Goal: Communication & Community: Answer question/provide support

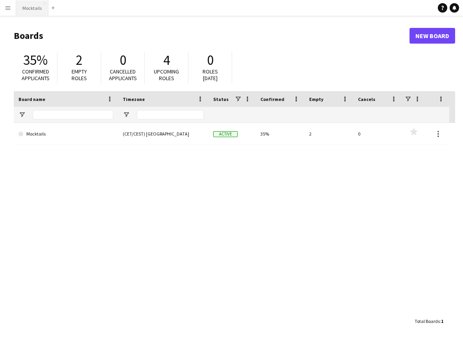
click at [32, 5] on button "Mocktails Close" at bounding box center [32, 7] width 32 height 15
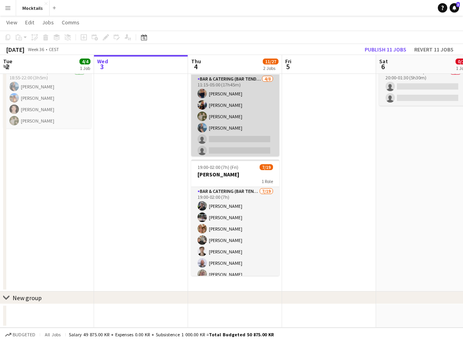
click at [242, 130] on app-card-role "Bar & Catering (Bar Tender) [DATE] 11:15-05:00 (17h45m) [PERSON_NAME] [PERSON_N…" at bounding box center [235, 128] width 88 height 107
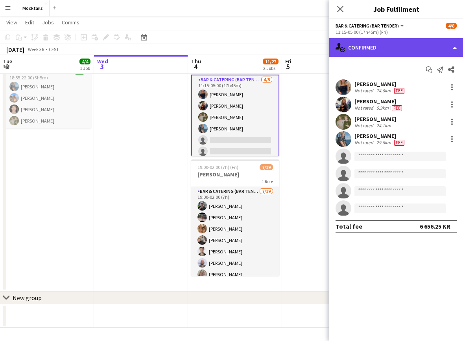
click at [383, 50] on div "single-neutral-actions-check-2 Confirmed" at bounding box center [396, 47] width 134 height 19
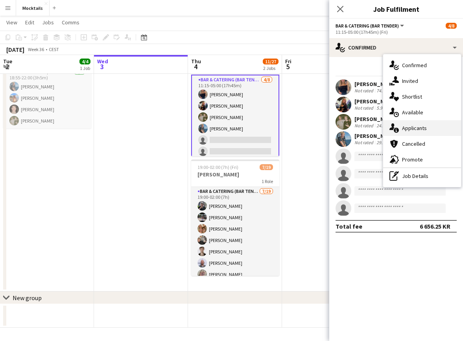
click at [408, 127] on span "Applicants" at bounding box center [414, 128] width 25 height 7
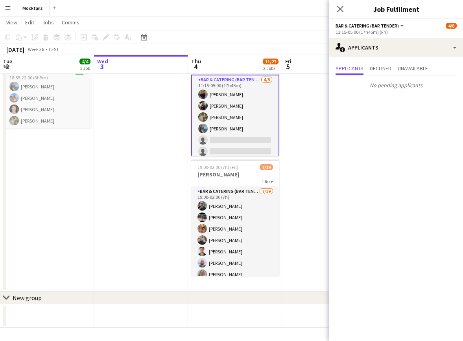
click at [244, 140] on app-card-role "Bar & Catering (Bar Tender) [DATE] 11:15-05:00 (17h45m) [PERSON_NAME] [PERSON_N…" at bounding box center [235, 129] width 88 height 108
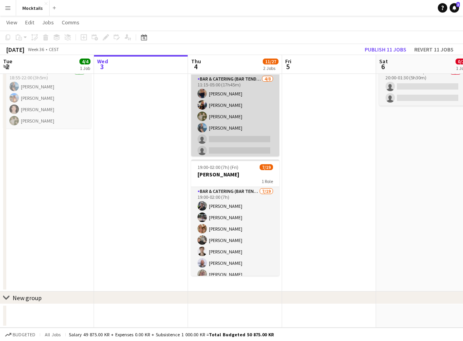
click at [238, 140] on app-card-role "Bar & Catering (Bar Tender) [DATE] 11:15-05:00 (17h45m) [PERSON_NAME] [PERSON_N…" at bounding box center [235, 128] width 88 height 107
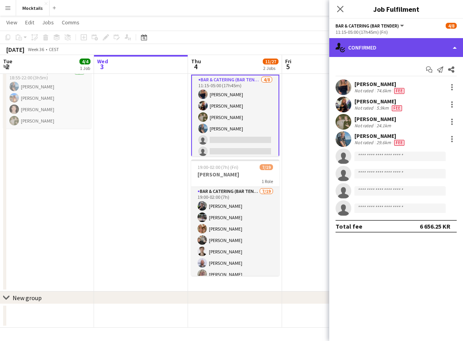
click at [391, 50] on div "single-neutral-actions-check-2 Confirmed" at bounding box center [396, 47] width 134 height 19
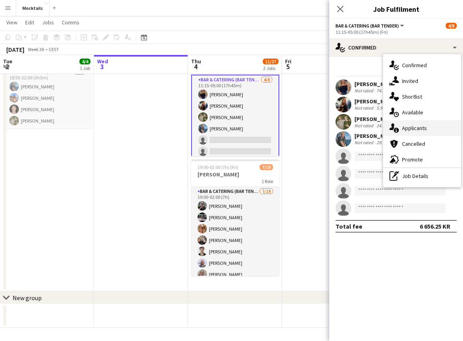
click at [414, 124] on div "single-neutral-actions-information Applicants" at bounding box center [422, 128] width 78 height 16
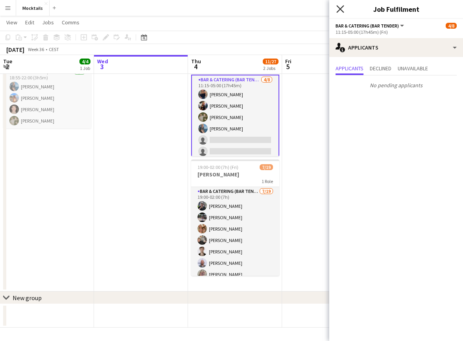
click at [340, 12] on icon "Close pop-in" at bounding box center [339, 8] width 7 height 7
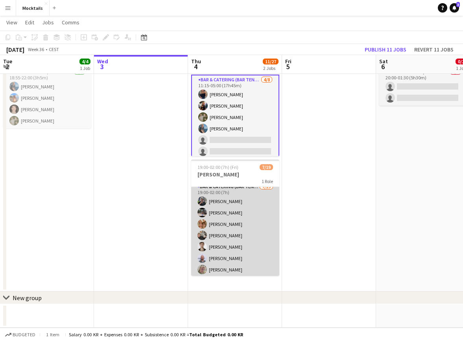
scroll to position [6, 0]
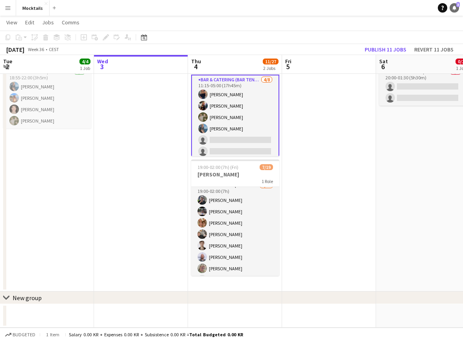
click at [454, 8] on icon at bounding box center [454, 8] width 4 height 4
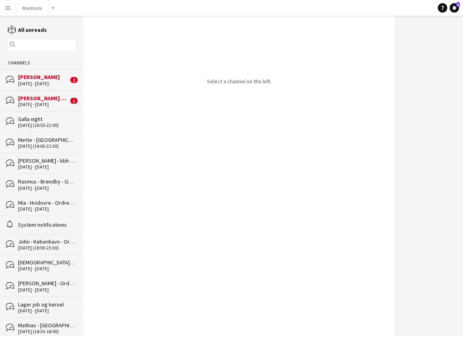
click at [49, 83] on div "[DATE] - [DATE]" at bounding box center [43, 84] width 50 height 6
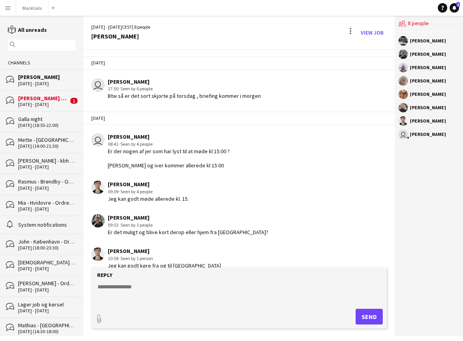
scroll to position [17, 0]
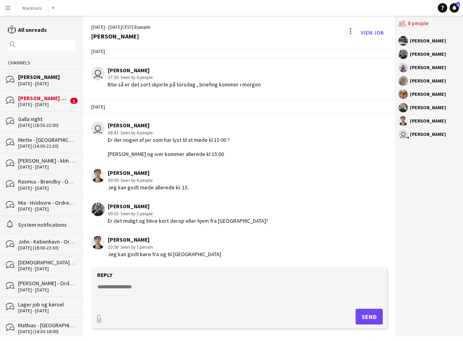
click at [199, 257] on div "Jakob Villadsen 10:58 · Seen by 1 person Jeg kan godt køre fra og til Aarhus" at bounding box center [215, 247] width 249 height 22
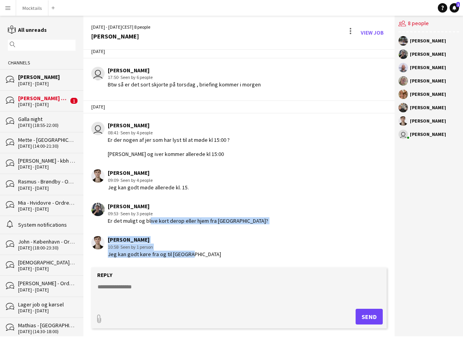
drag, startPoint x: 148, startPoint y: 221, endPoint x: 238, endPoint y: 254, distance: 95.8
click at [238, 254] on div "Yesterday user Hektor Pantas 17:50 · Seen by 6 people Btw så er det sort skjort…" at bounding box center [238, 151] width 311 height 225
click at [238, 254] on div "Jakob Villadsen 10:58 · Seen by 1 person Jeg kan godt køre fra og til Aarhus" at bounding box center [215, 247] width 249 height 22
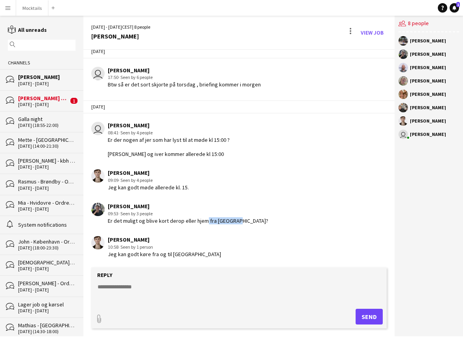
drag, startPoint x: 201, startPoint y: 222, endPoint x: 244, endPoint y: 222, distance: 43.7
click at [244, 222] on div "Adam Carlsen 09:53 · Seen by 3 people Er det muligt og blive kort derop eller h…" at bounding box center [215, 214] width 249 height 22
click at [179, 287] on textarea at bounding box center [240, 293] width 287 height 20
type textarea "**********"
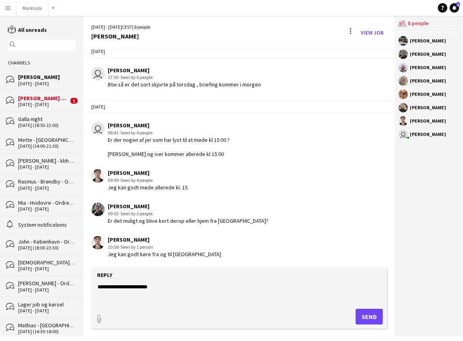
click at [372, 317] on button "Send" at bounding box center [369, 317] width 27 height 16
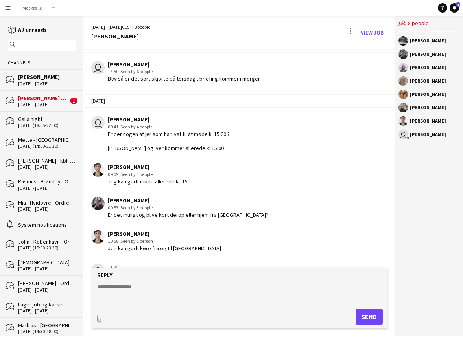
scroll to position [51, 0]
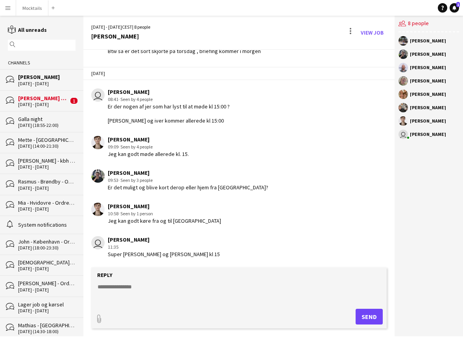
click at [58, 104] on div "[DATE] - [DATE]" at bounding box center [43, 105] width 50 height 6
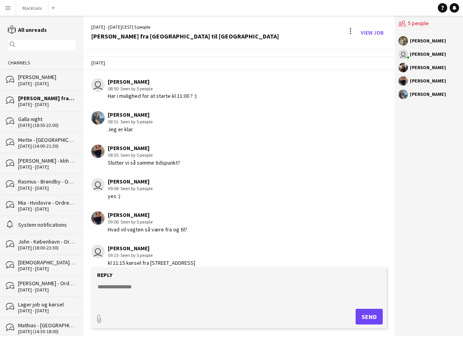
scroll to position [269, 0]
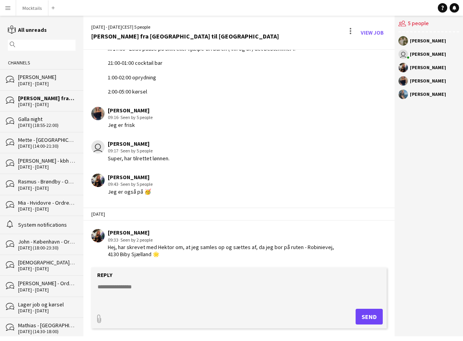
click at [181, 256] on div "Hej, har skrevet med Hektor om, at jeg samles op og sættes af, da jeg bor på ru…" at bounding box center [224, 251] width 232 height 14
click at [194, 304] on textarea at bounding box center [240, 293] width 287 height 20
click at [30, 7] on button "Mocktails Close" at bounding box center [32, 7] width 32 height 15
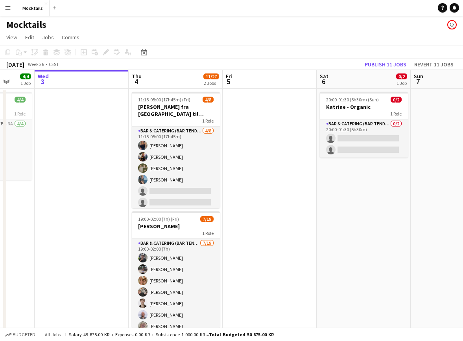
scroll to position [0, 248]
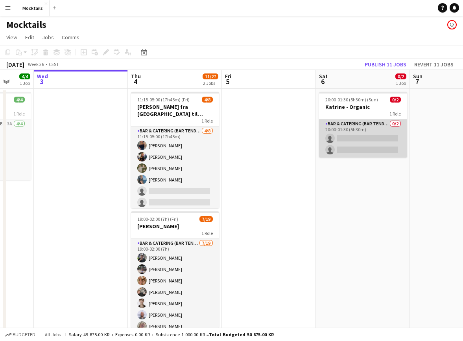
click at [365, 142] on app-card-role "Bar & Catering (Bar Tender) 0/2 20:00-01:30 (5h30m) single-neutral-actions sing…" at bounding box center [363, 139] width 88 height 38
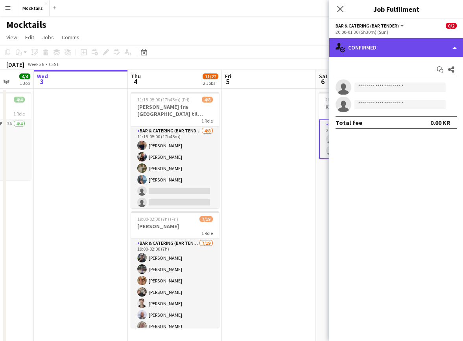
click at [415, 46] on div "single-neutral-actions-check-2 Confirmed" at bounding box center [396, 47] width 134 height 19
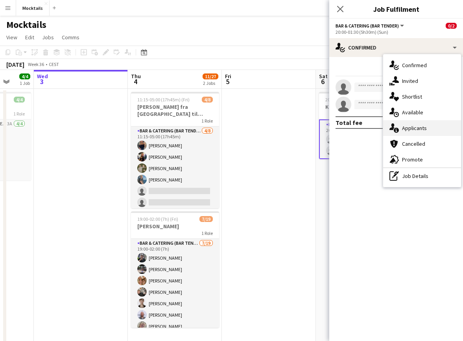
click at [424, 126] on span "Applicants" at bounding box center [414, 128] width 25 height 7
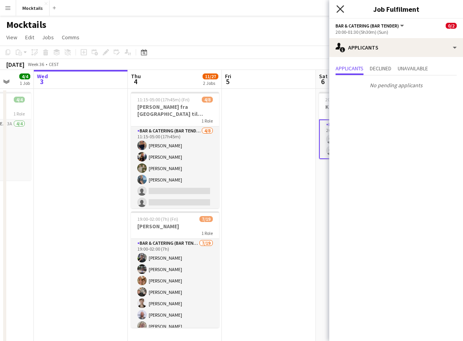
click at [341, 10] on icon at bounding box center [339, 8] width 7 height 7
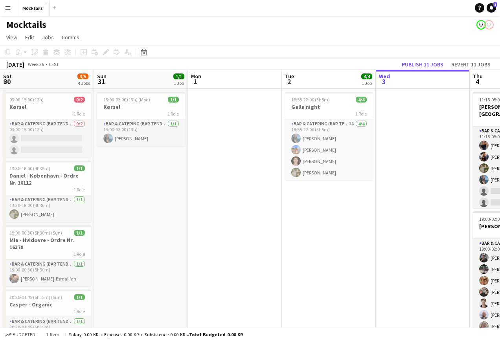
scroll to position [0, 188]
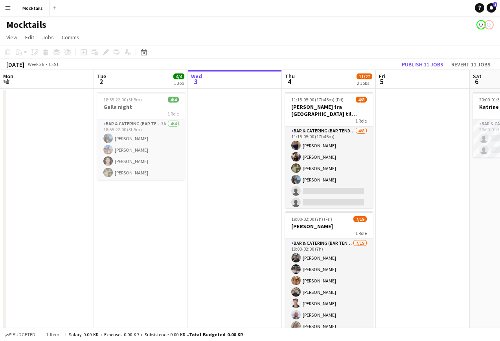
click at [492, 6] on icon "Notifications" at bounding box center [491, 8] width 5 height 5
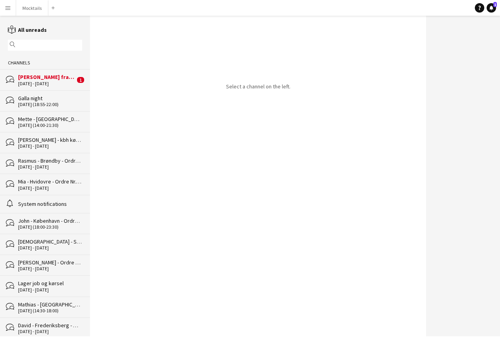
click at [45, 81] on div "[PERSON_NAME] fra [GEOGRAPHIC_DATA] til [GEOGRAPHIC_DATA]" at bounding box center [46, 77] width 57 height 7
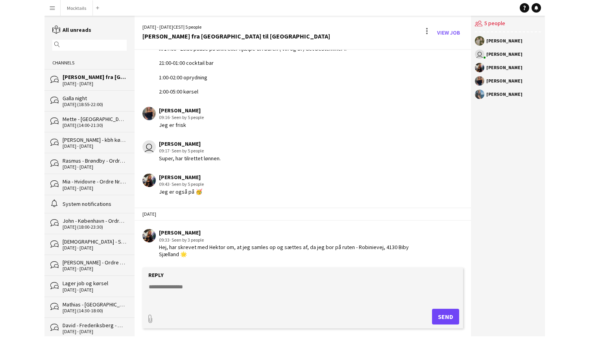
scroll to position [269, 0]
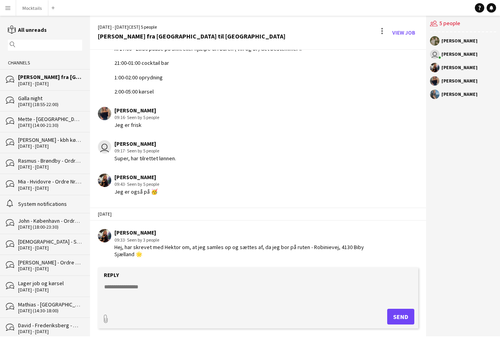
drag, startPoint x: 167, startPoint y: 248, endPoint x: 189, endPoint y: 253, distance: 22.5
click at [189, 253] on div "Hej, har skrevet med Hektor om, at jeg samles op og sættes af, da jeg bor på ru…" at bounding box center [240, 251] width 252 height 14
click at [275, 258] on app-chat-message "[PERSON_NAME] 09:33 · Seen by 3 people Hej, har skrevet med [PERSON_NAME] om, a…" at bounding box center [258, 243] width 336 height 37
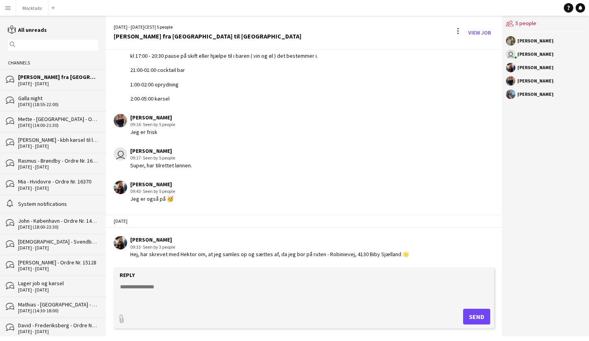
scroll to position [0, 0]
click at [35, 6] on button "Mocktails Close" at bounding box center [32, 7] width 32 height 15
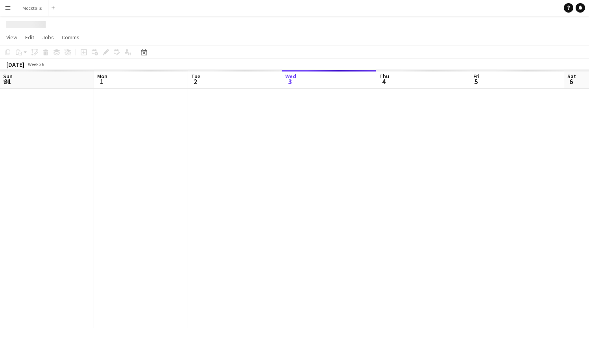
scroll to position [0, 188]
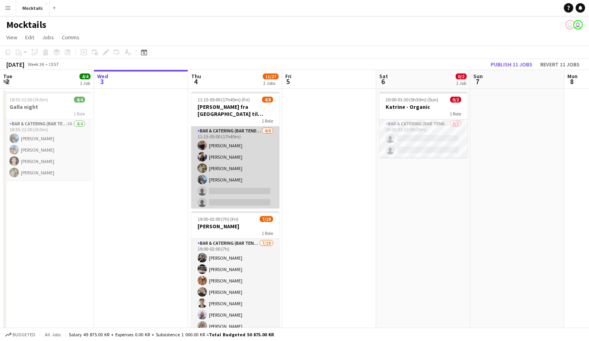
click at [245, 161] on app-card-role "Bar & Catering (Bar Tender) [DATE] 11:15-05:00 (17h45m) [PERSON_NAME] [PERSON_N…" at bounding box center [235, 180] width 88 height 107
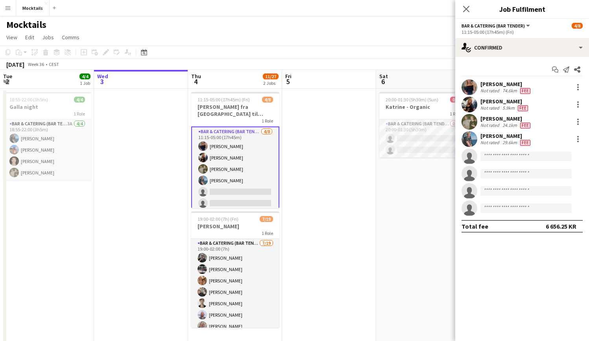
click at [302, 195] on app-date-cell at bounding box center [329, 216] width 94 height 255
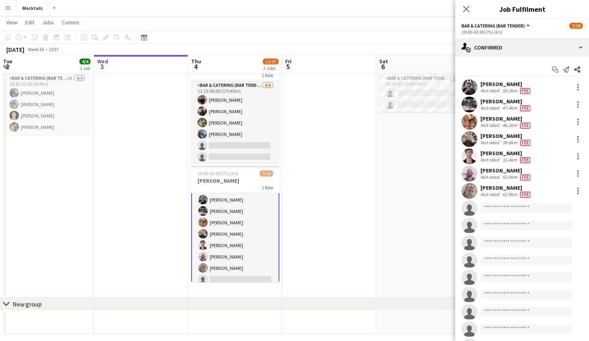
scroll to position [6, 0]
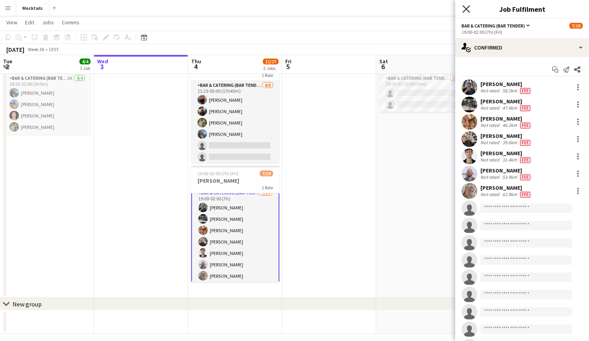
click at [466, 9] on icon at bounding box center [465, 8] width 7 height 7
